Goal: Task Accomplishment & Management: Manage account settings

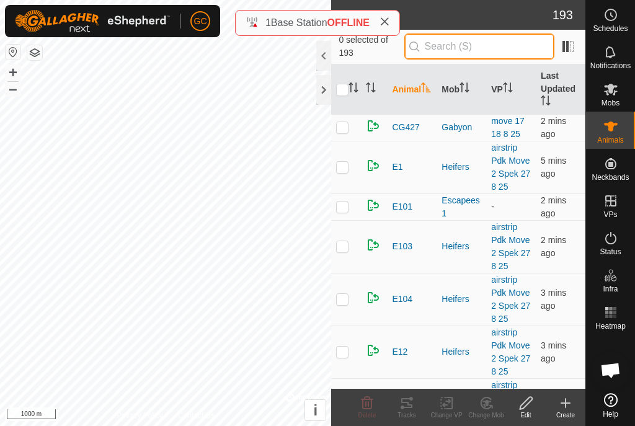
click at [496, 43] on input "text" at bounding box center [480, 47] width 150 height 26
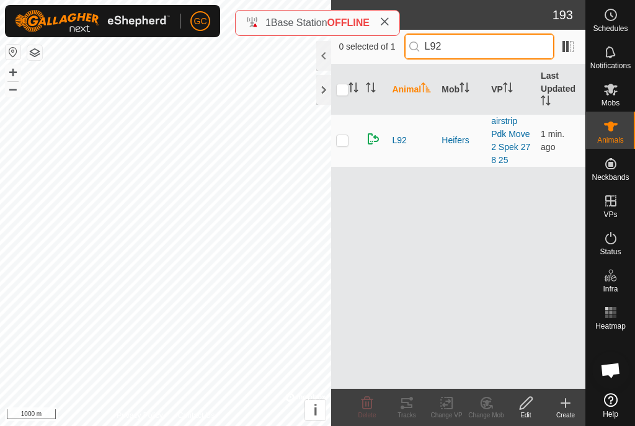
type input "L92"
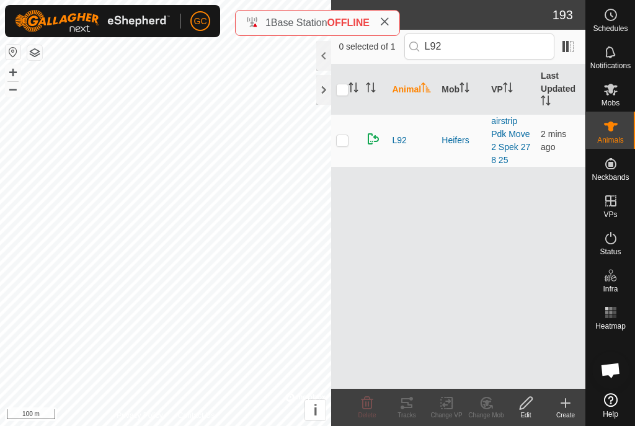
click at [396, 137] on span "L92" at bounding box center [399, 140] width 14 height 13
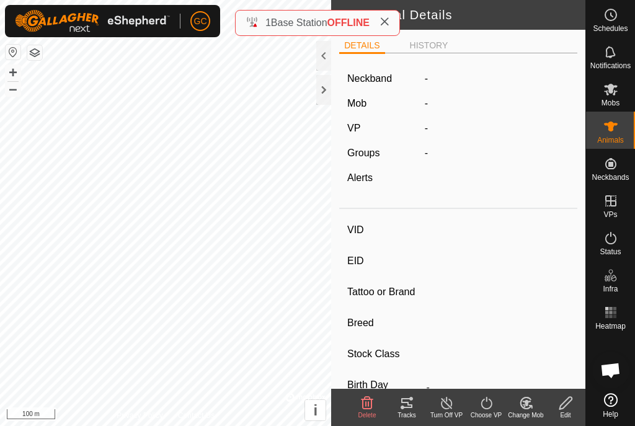
type input "L92"
type input "982123799899086"
type input "2023"
type input "SPECK"
type input "[DEMOGRAPHIC_DATA]"
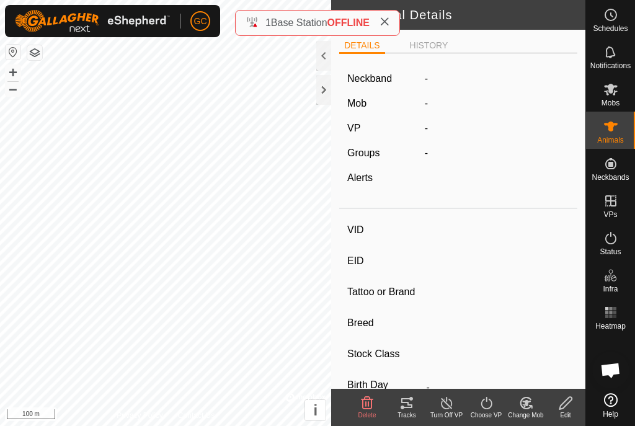
type input "-"
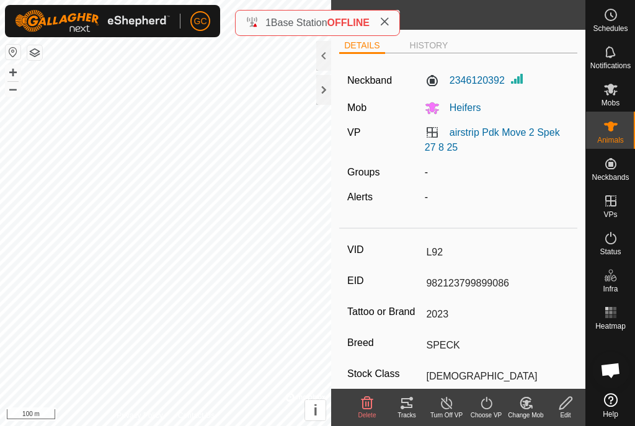
click at [385, 22] on icon at bounding box center [385, 22] width 10 height 10
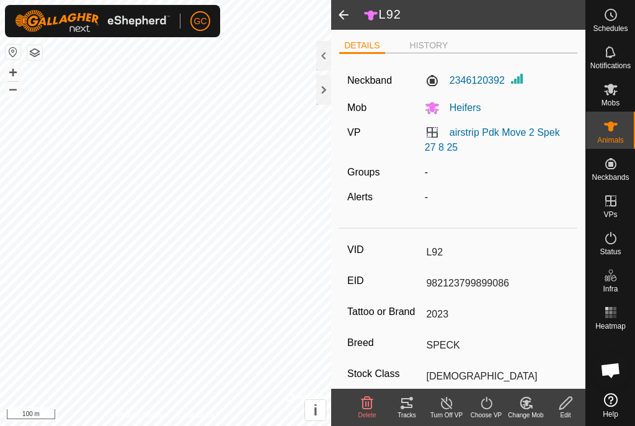
click at [398, 14] on h2 "L92" at bounding box center [475, 15] width 222 height 16
click at [343, 14] on span at bounding box center [343, 15] width 25 height 30
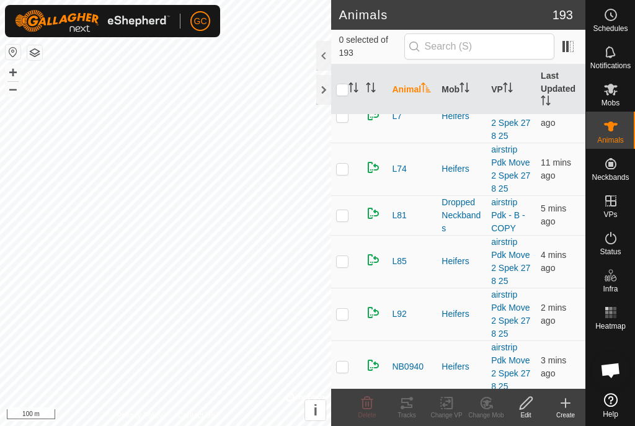
scroll to position [8175, 0]
click at [354, 315] on td at bounding box center [346, 313] width 30 height 53
checkbox input "true"
click at [411, 408] on icon at bounding box center [407, 403] width 15 height 15
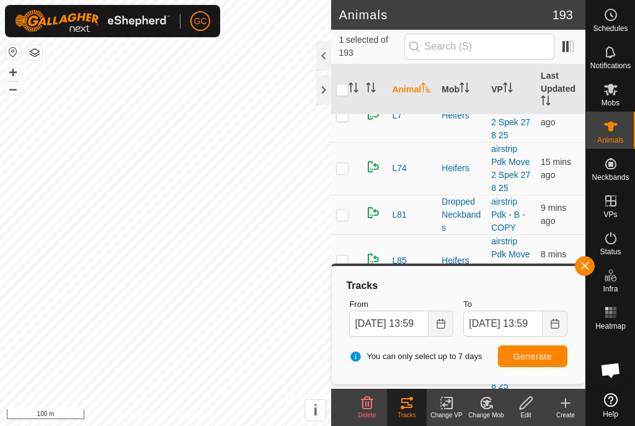
click at [379, 38] on div "1 selected of 193" at bounding box center [459, 47] width 240 height 26
click at [382, 47] on span "1 selected of 193" at bounding box center [371, 47] width 65 height 26
click at [595, 267] on button "button" at bounding box center [585, 266] width 20 height 20
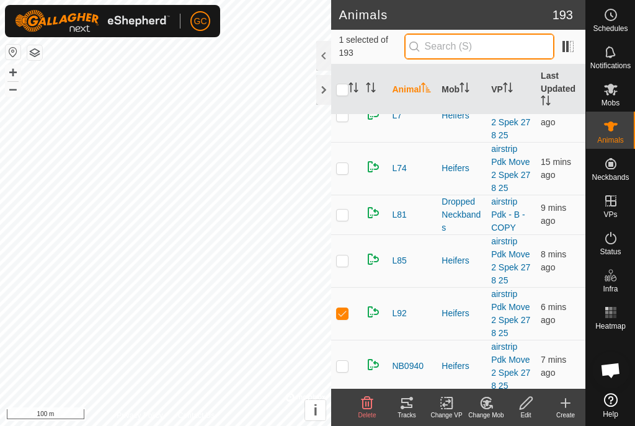
click at [501, 45] on input "text" at bounding box center [480, 47] width 150 height 26
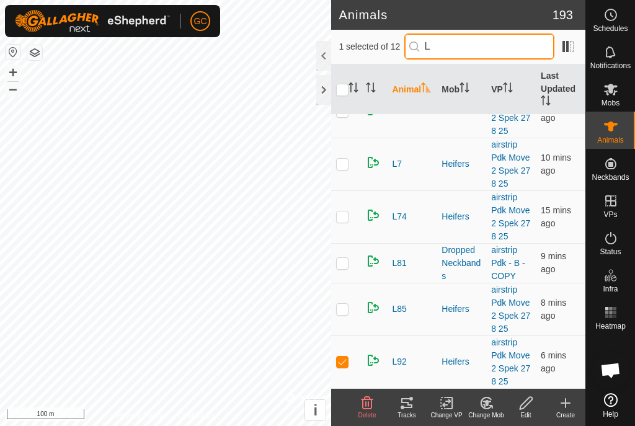
scroll to position [0, 0]
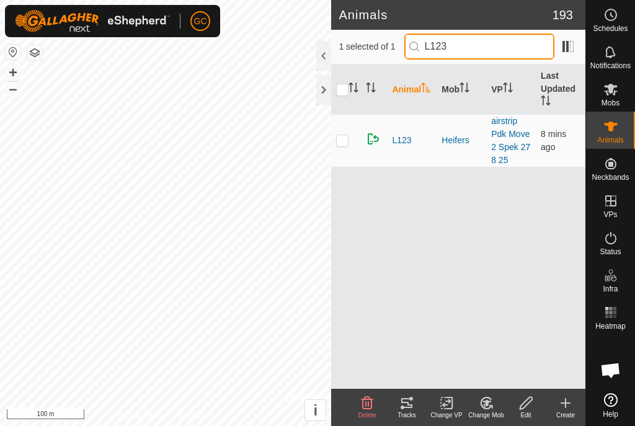
type input "L123"
click at [485, 45] on input "L123" at bounding box center [480, 47] width 150 height 26
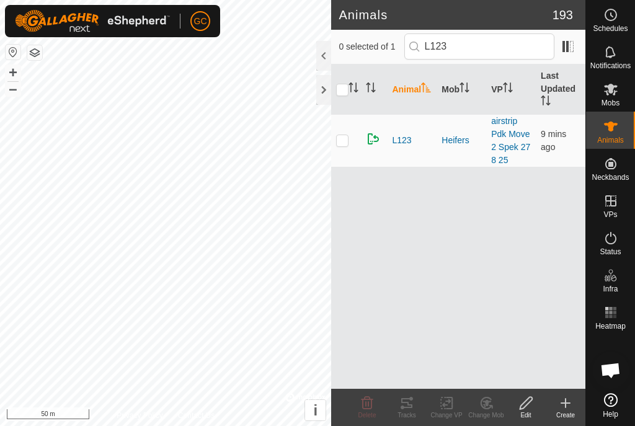
click at [349, 138] on td at bounding box center [346, 140] width 30 height 53
checkbox input "true"
click at [413, 411] on div "Tracks" at bounding box center [407, 415] width 40 height 9
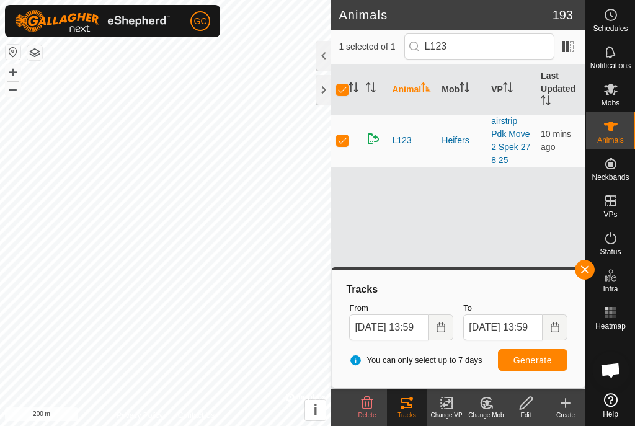
click at [438, 328] on icon "Choose Date" at bounding box center [441, 328] width 10 height 10
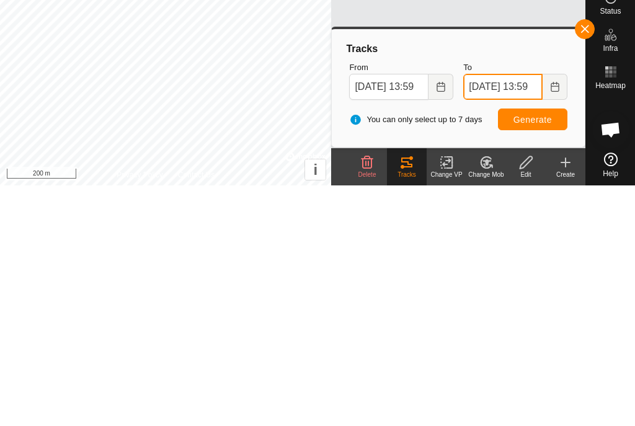
click at [486, 315] on span "[DATE] 13:59" at bounding box center [516, 328] width 104 height 26
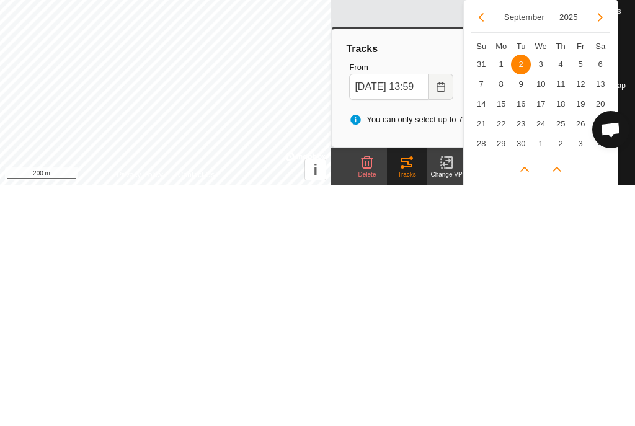
click at [524, 295] on span "2" at bounding box center [521, 305] width 20 height 20
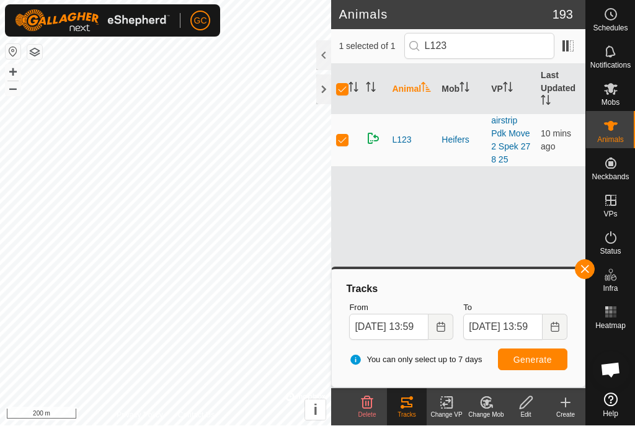
click at [441, 330] on icon "Choose Date" at bounding box center [441, 328] width 10 height 10
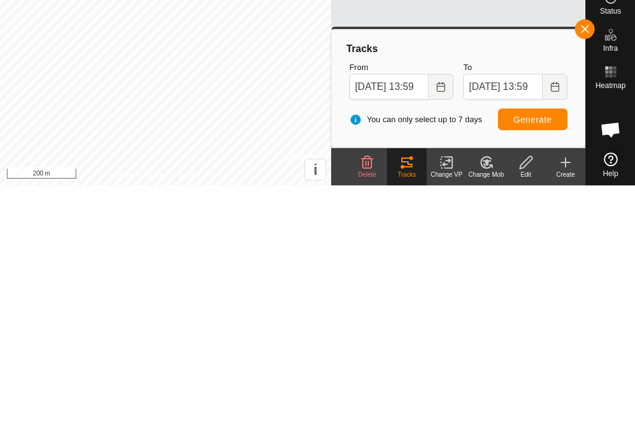
click at [586, 265] on span "button" at bounding box center [585, 270] width 10 height 10
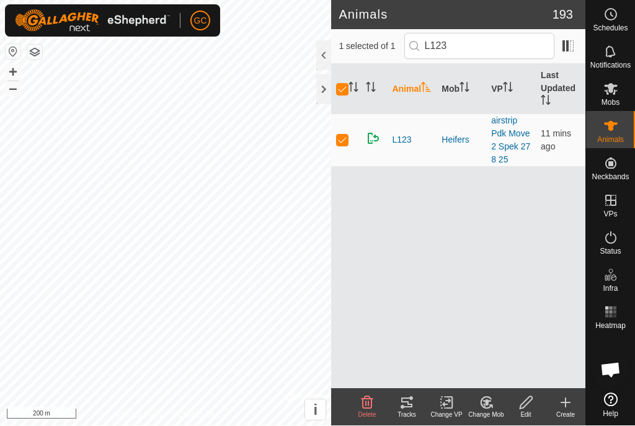
click at [350, 43] on span "1 selected of 1" at bounding box center [371, 46] width 65 height 13
click at [410, 18] on h2 "Animals" at bounding box center [445, 14] width 213 height 15
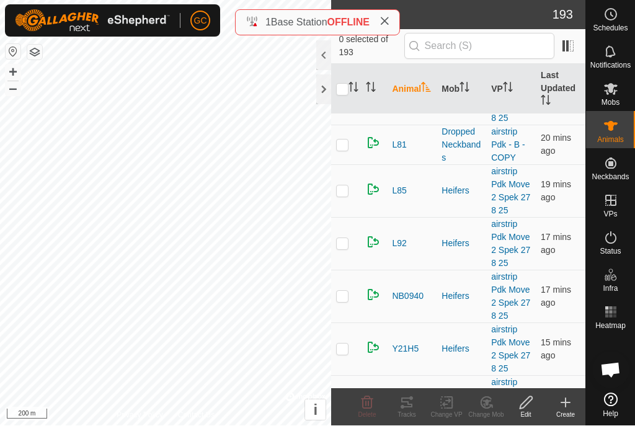
scroll to position [8246, 0]
click at [346, 245] on p-checkbox at bounding box center [342, 243] width 12 height 10
click at [407, 408] on icon at bounding box center [407, 403] width 15 height 15
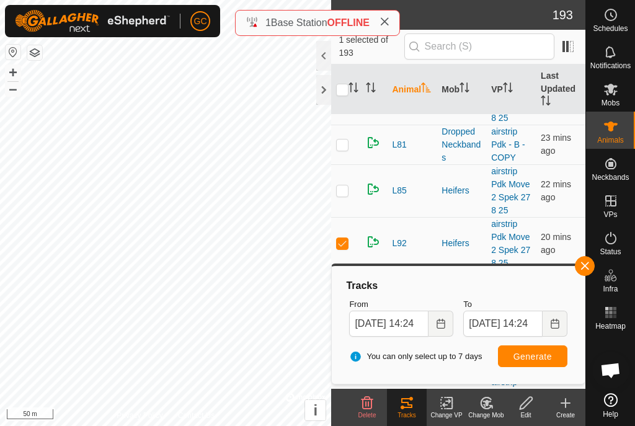
click at [588, 271] on span "button" at bounding box center [585, 266] width 10 height 10
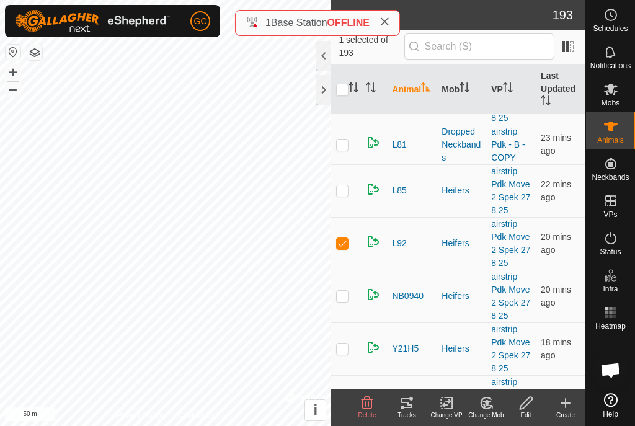
click at [361, 45] on span "1 selected of 193" at bounding box center [371, 47] width 65 height 26
click at [339, 245] on p-checkbox at bounding box center [342, 243] width 12 height 10
checkbox input "false"
